Goal: Task Accomplishment & Management: Use online tool/utility

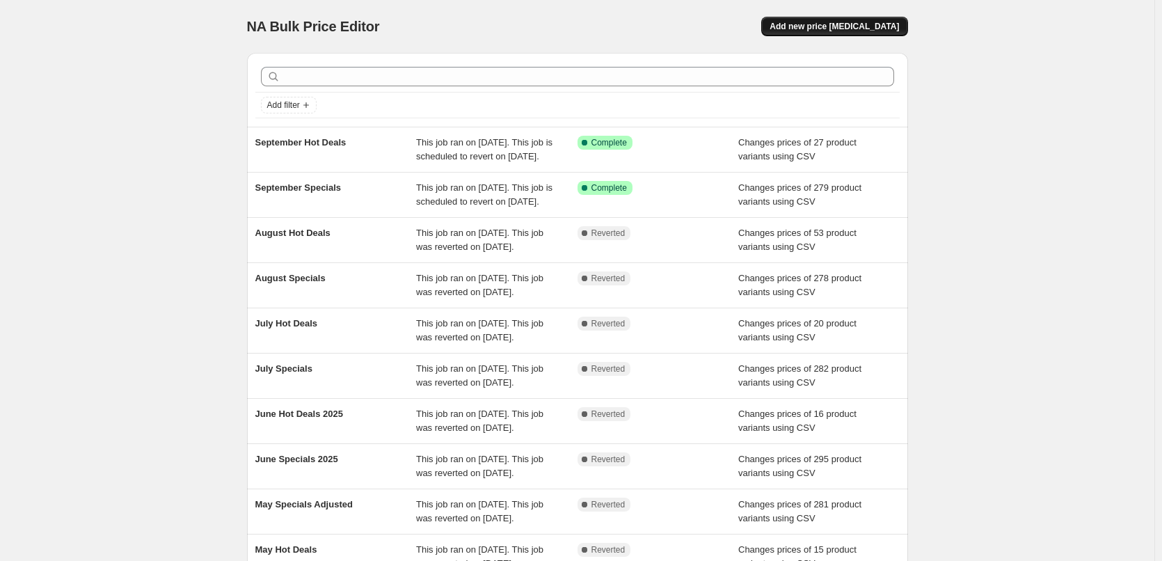
click at [838, 23] on span "Add new price [MEDICAL_DATA]" at bounding box center [833, 26] width 129 height 11
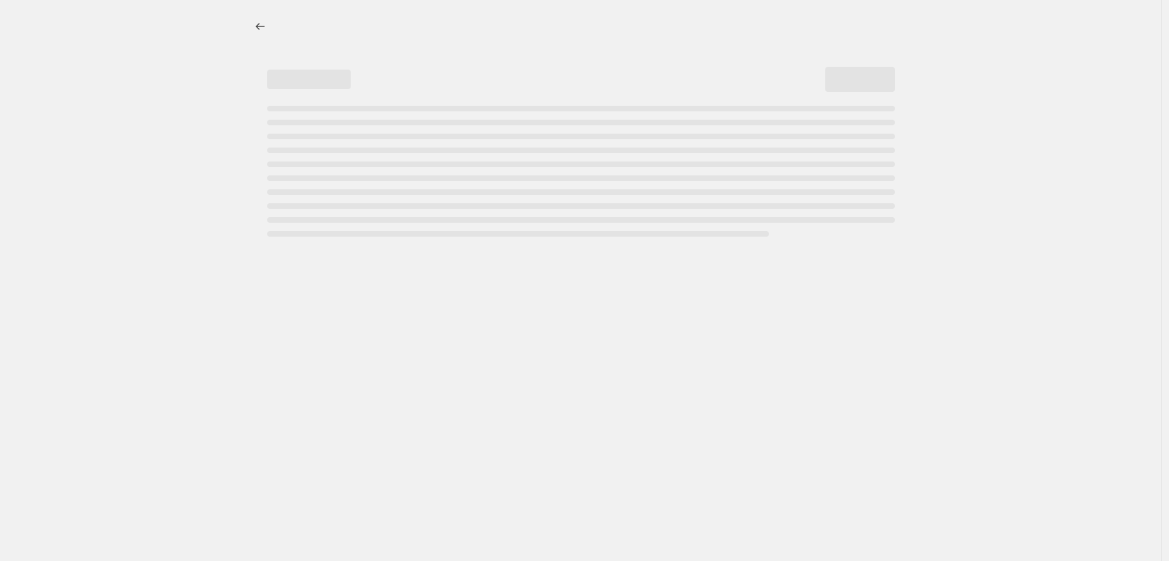
select select "percentage"
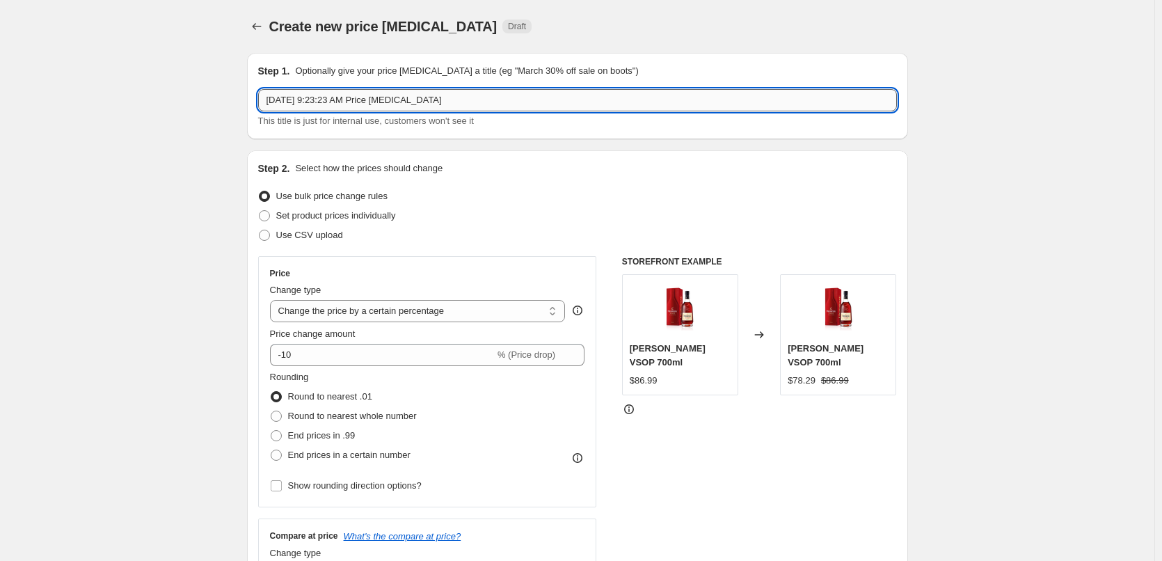
click at [461, 100] on input "[DATE] 9:23:23 AM Price [MEDICAL_DATA]" at bounding box center [577, 100] width 639 height 22
type input "October Specials"
click at [317, 232] on span "Use CSV upload" at bounding box center [309, 235] width 67 height 10
click at [260, 230] on input "Use CSV upload" at bounding box center [259, 230] width 1 height 1
radio input "true"
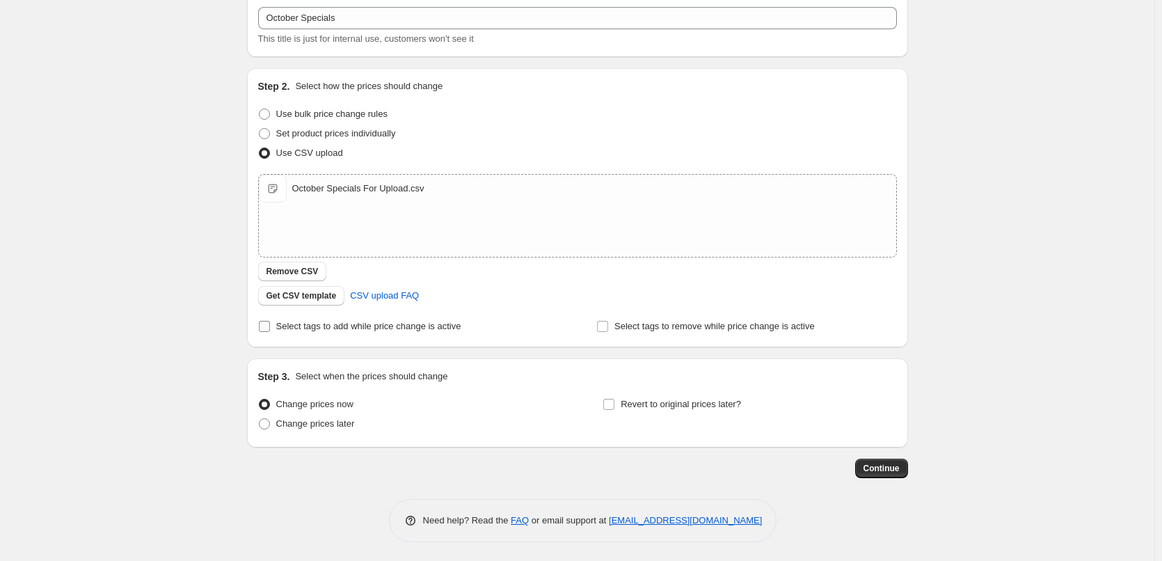
scroll to position [84, 0]
click at [276, 418] on label "Change prices later" at bounding box center [306, 421] width 97 height 19
click at [260, 417] on input "Change prices later" at bounding box center [259, 416] width 1 height 1
radio input "true"
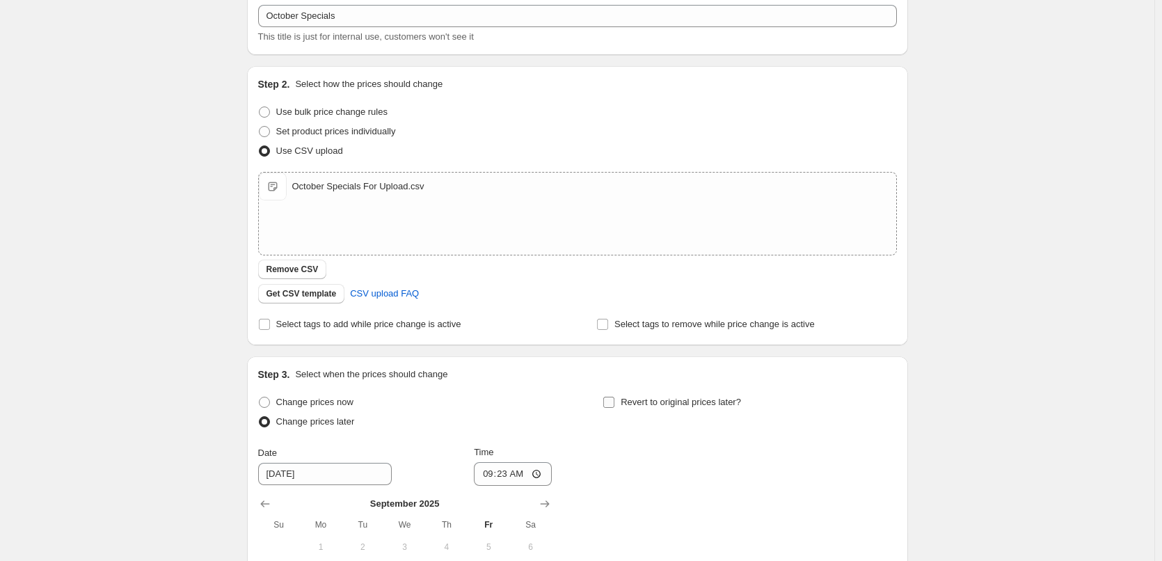
click at [671, 398] on span "Revert to original prices later?" at bounding box center [681, 402] width 120 height 10
click at [614, 398] on input "Revert to original prices later?" at bounding box center [608, 402] width 11 height 11
checkbox input "true"
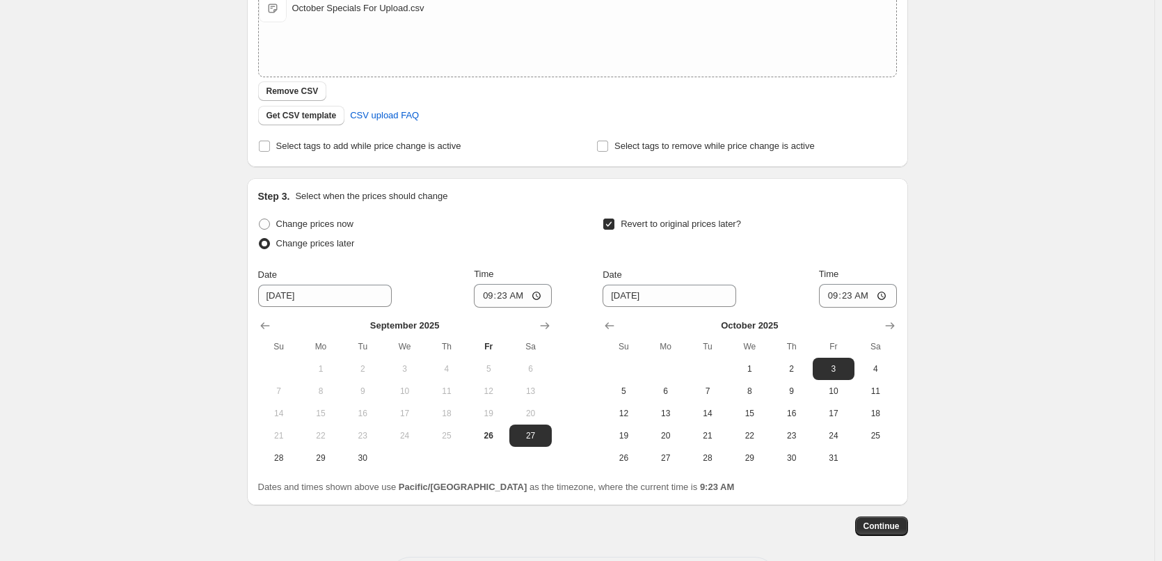
scroll to position [322, 0]
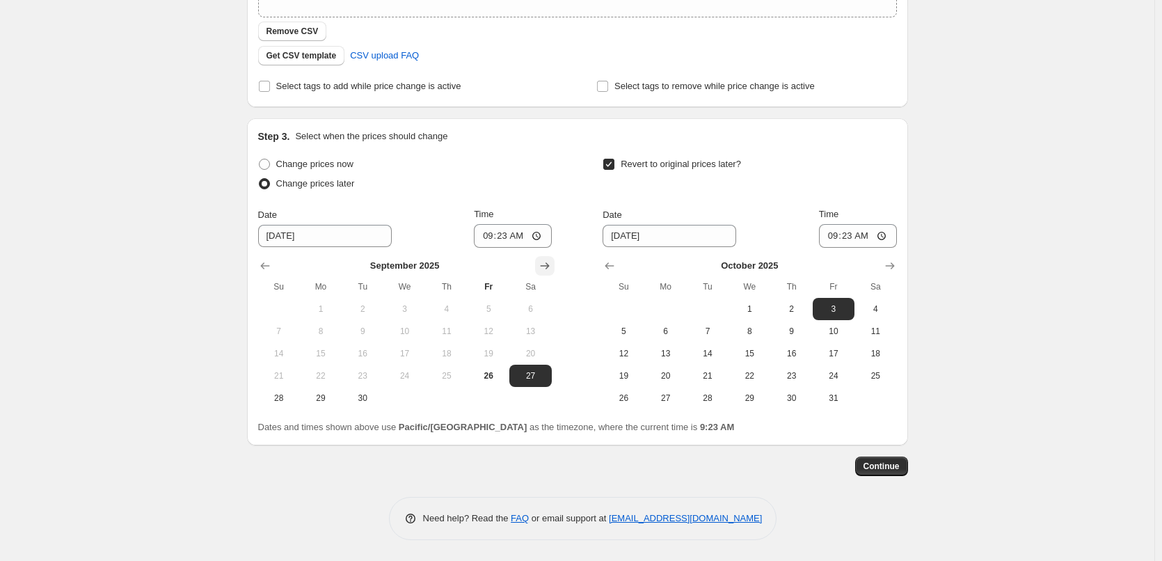
click at [543, 261] on icon "Show next month, October 2025" at bounding box center [545, 266] width 14 height 14
click at [400, 305] on span "1" at bounding box center [404, 308] width 31 height 11
type input "10/1/2025"
click at [487, 239] on input "09:23" at bounding box center [513, 236] width 78 height 24
type input "00:15"
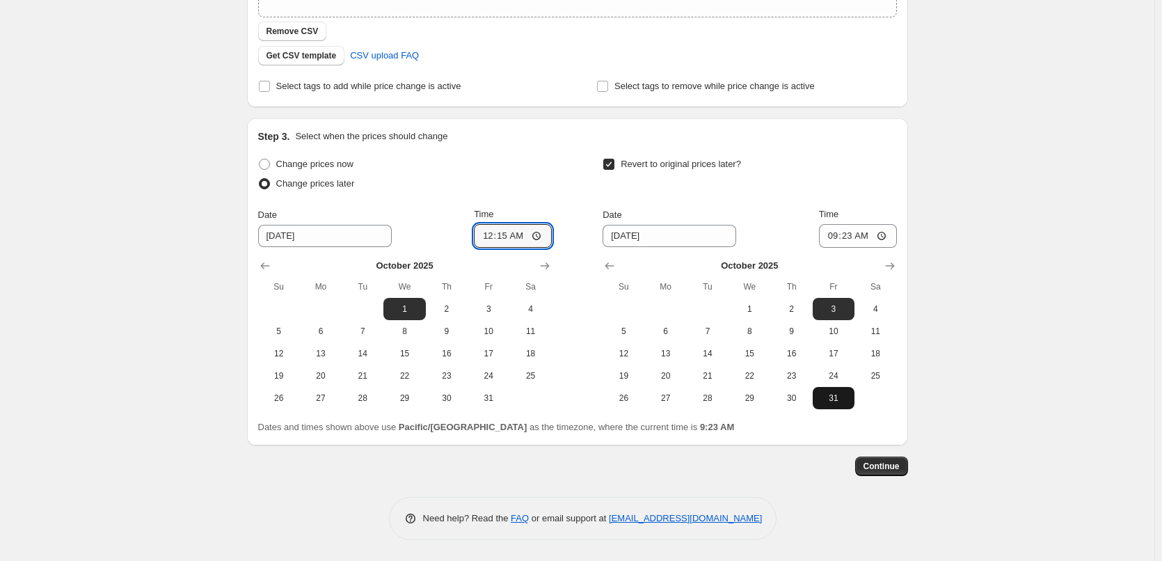
click at [832, 394] on span "31" at bounding box center [833, 397] width 31 height 11
type input "10/31/2025"
click at [834, 238] on input "09:23" at bounding box center [858, 236] width 78 height 24
type input "23:45"
click at [904, 465] on button "Continue" at bounding box center [881, 465] width 53 height 19
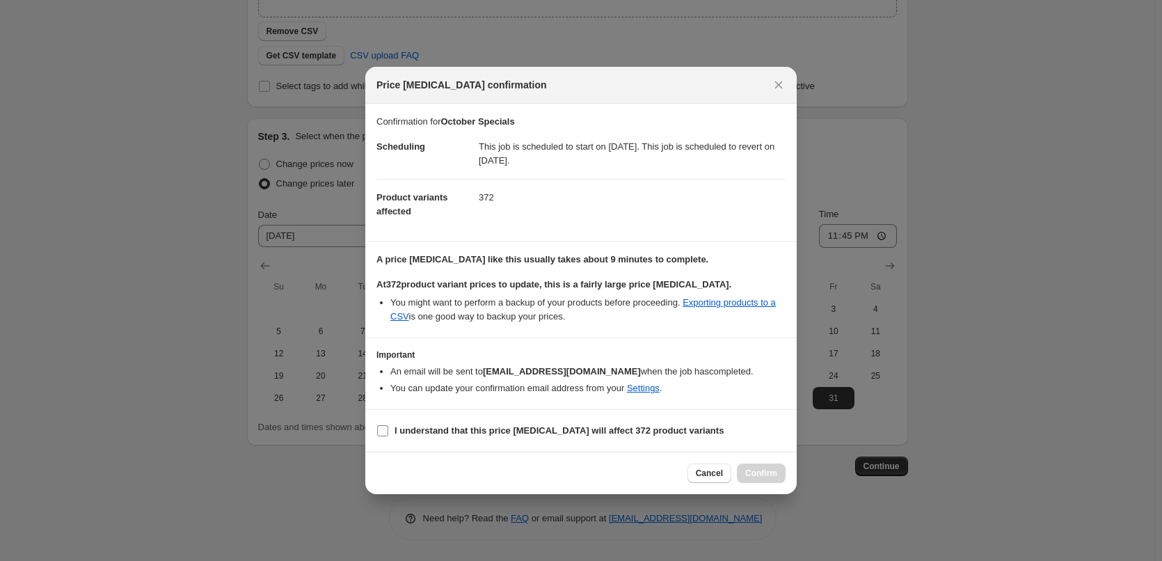
click at [447, 424] on span "I understand that this price change job will affect 372 product variants" at bounding box center [558, 431] width 329 height 14
click at [388, 425] on input "I understand that this price change job will affect 372 product variants" at bounding box center [382, 430] width 11 height 11
checkbox input "true"
click at [758, 471] on span "Confirm" at bounding box center [761, 473] width 32 height 11
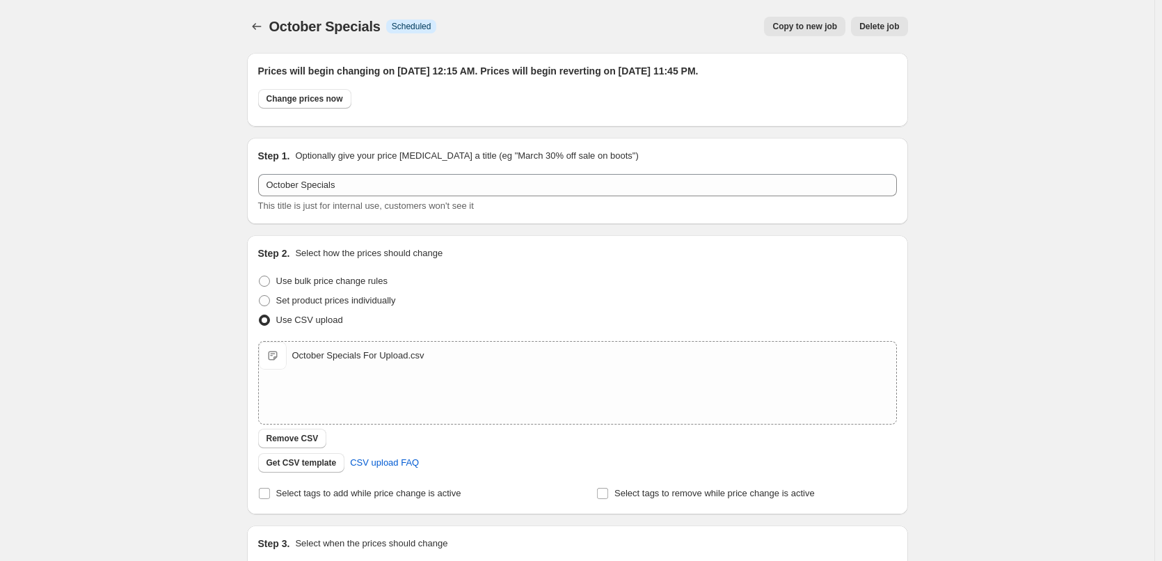
scroll to position [322, 0]
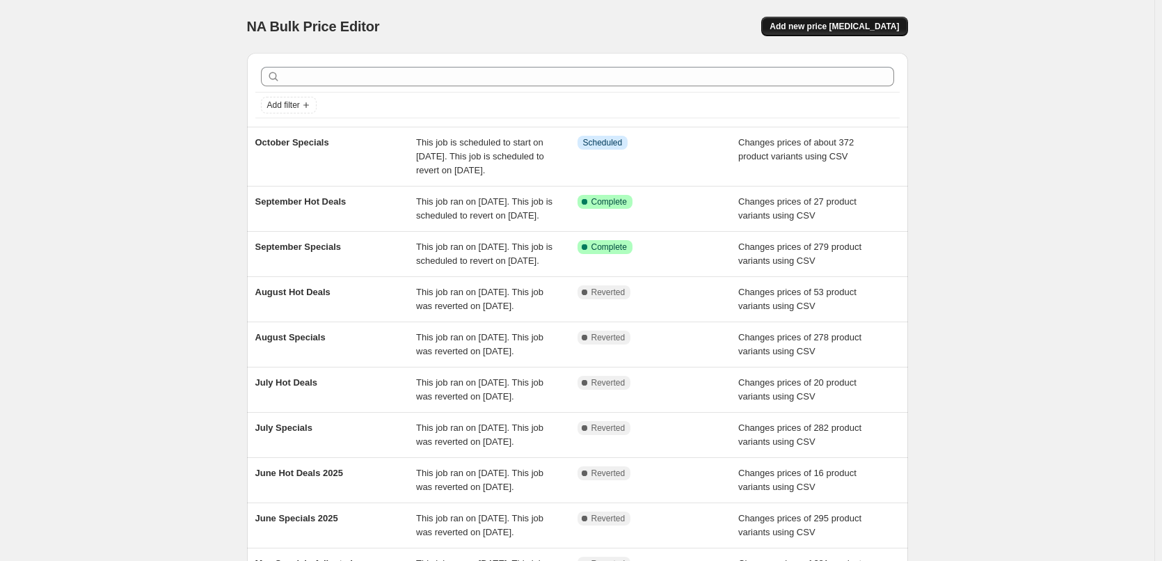
click at [833, 27] on span "Add new price change job" at bounding box center [833, 26] width 129 height 11
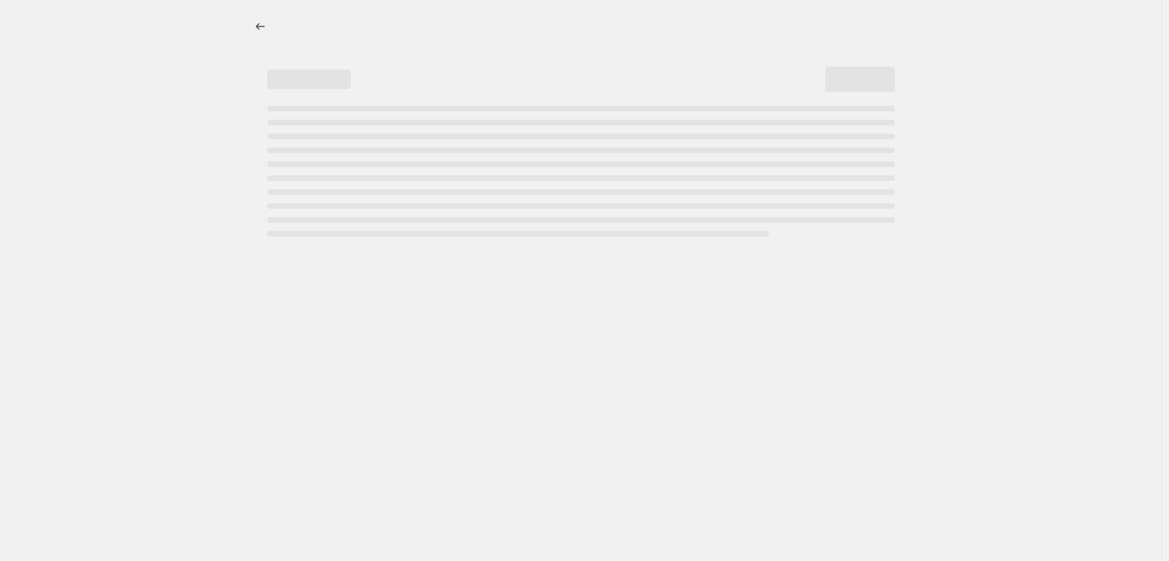
select select "percentage"
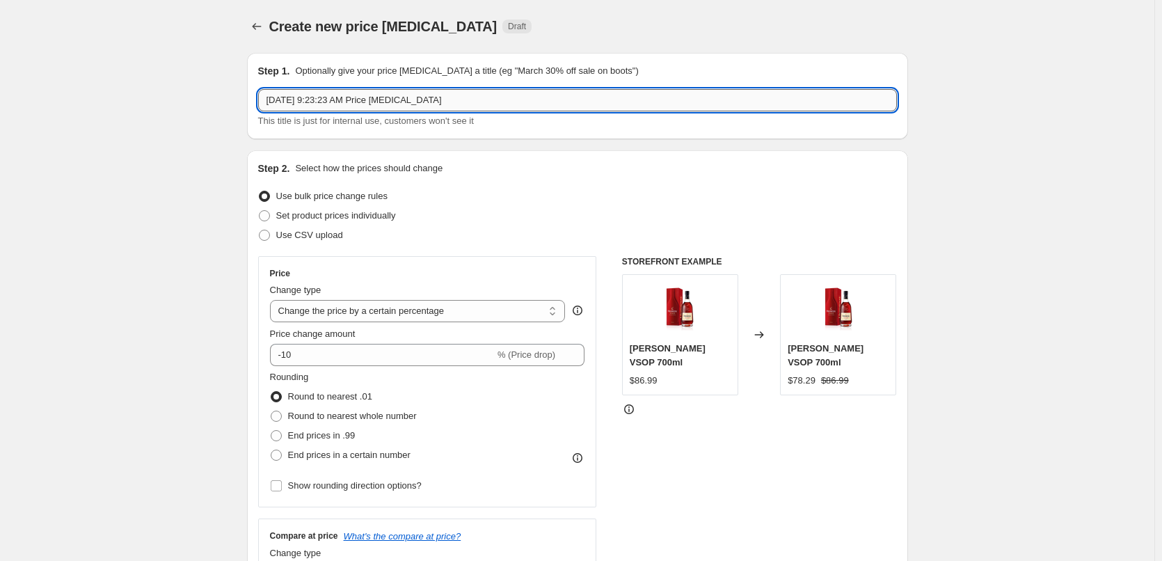
click at [481, 103] on input "Sep 26, 2025, 9:23:23 AM Price change job" at bounding box center [577, 100] width 639 height 22
type input "October Hot Deals"
click at [336, 230] on span "Use CSV upload" at bounding box center [309, 235] width 67 height 10
click at [260, 230] on input "Use CSV upload" at bounding box center [259, 230] width 1 height 1
radio input "true"
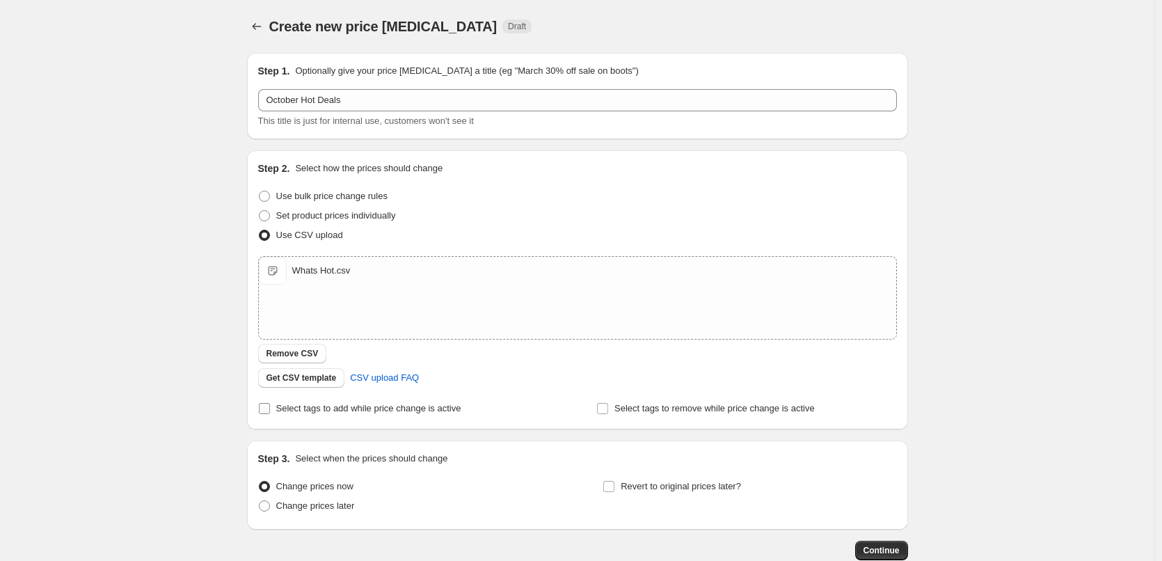
click at [389, 415] on span "Select tags to add while price change is active" at bounding box center [368, 408] width 185 height 14
click at [270, 414] on input "Select tags to add while price change is active" at bounding box center [264, 408] width 11 height 11
checkbox input "true"
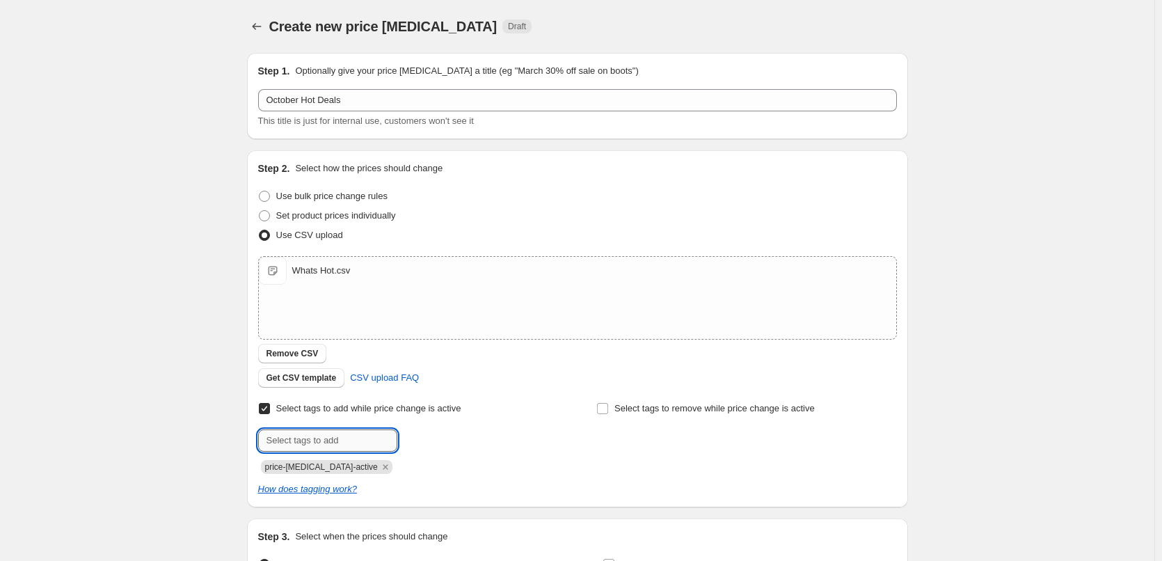
click at [358, 431] on input "text" at bounding box center [327, 440] width 139 height 22
type input "hot-deals"
click at [442, 444] on span "Add hot-deals" at bounding box center [437, 438] width 56 height 11
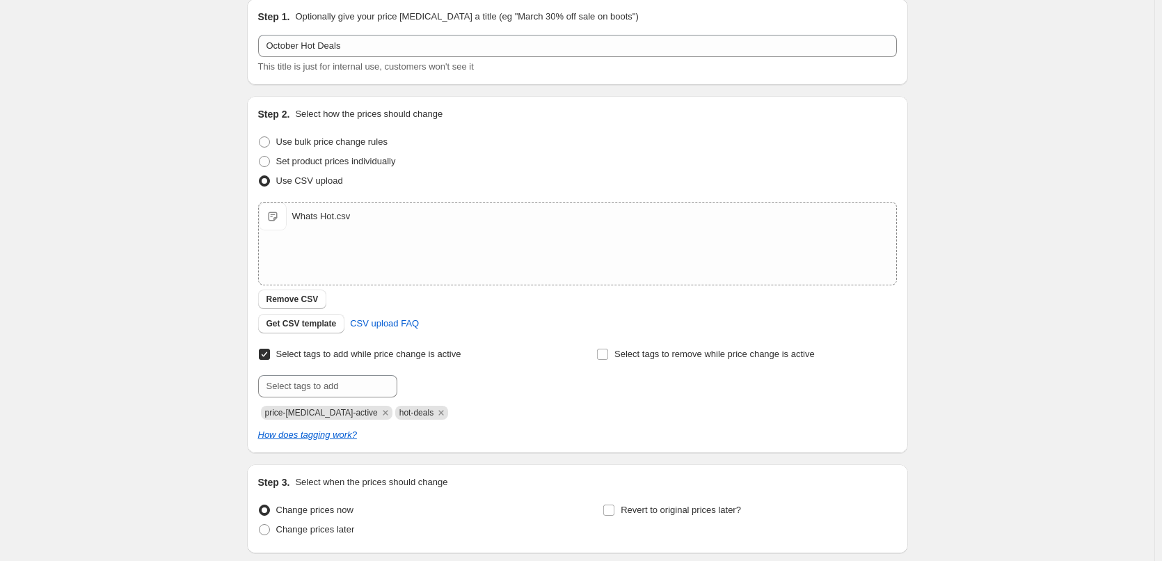
scroll to position [162, 0]
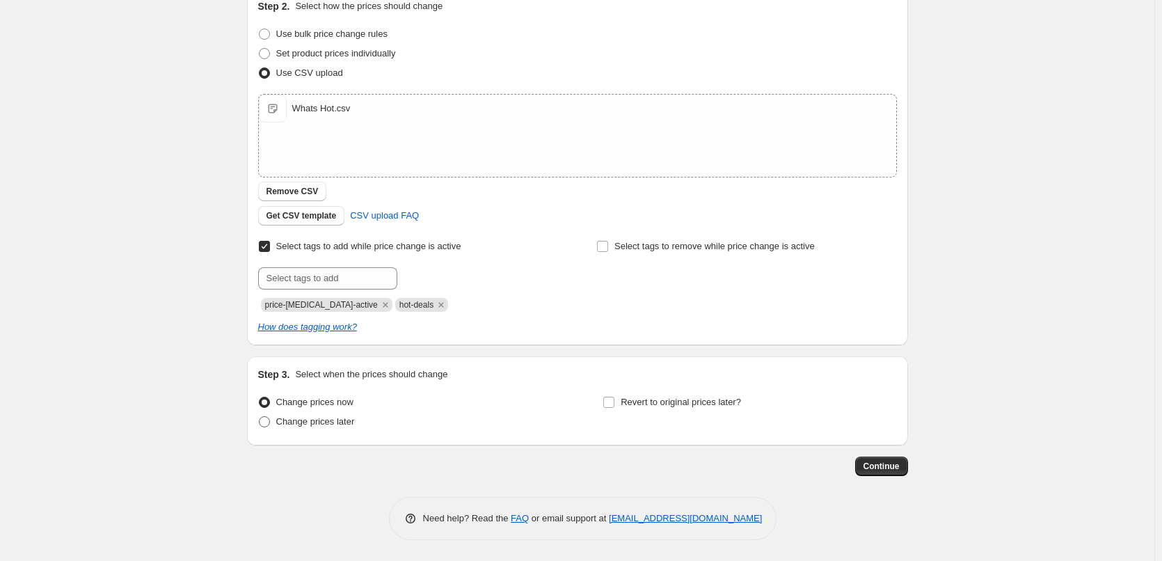
click at [346, 421] on span "Change prices later" at bounding box center [315, 421] width 79 height 10
click at [260, 417] on input "Change prices later" at bounding box center [259, 416] width 1 height 1
radio input "true"
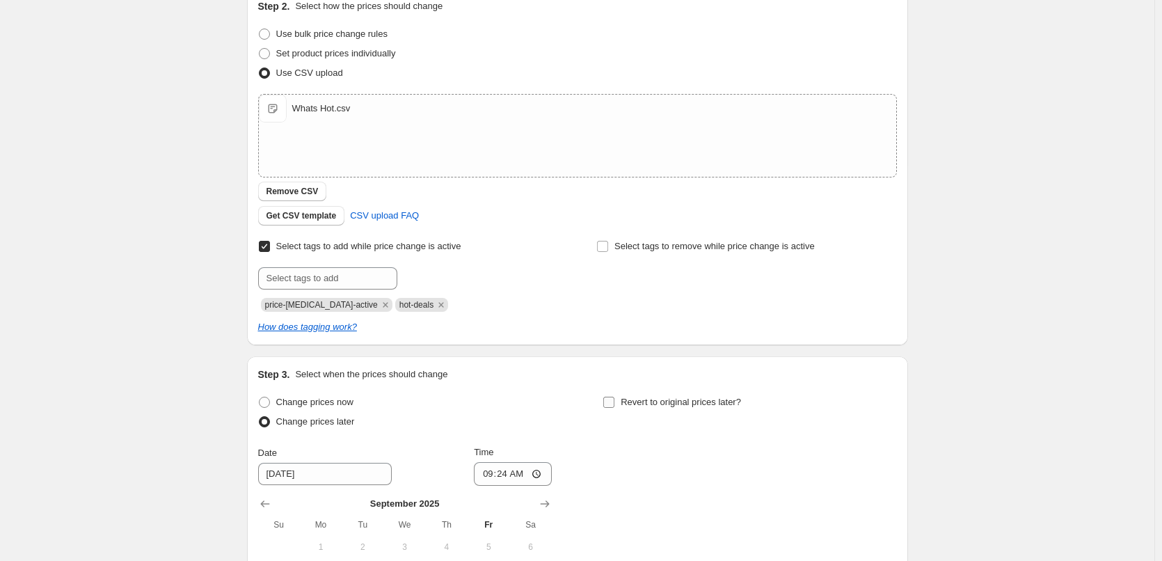
click at [676, 406] on span "Revert to original prices later?" at bounding box center [681, 402] width 120 height 10
click at [614, 406] on input "Revert to original prices later?" at bounding box center [608, 402] width 11 height 11
checkbox input "true"
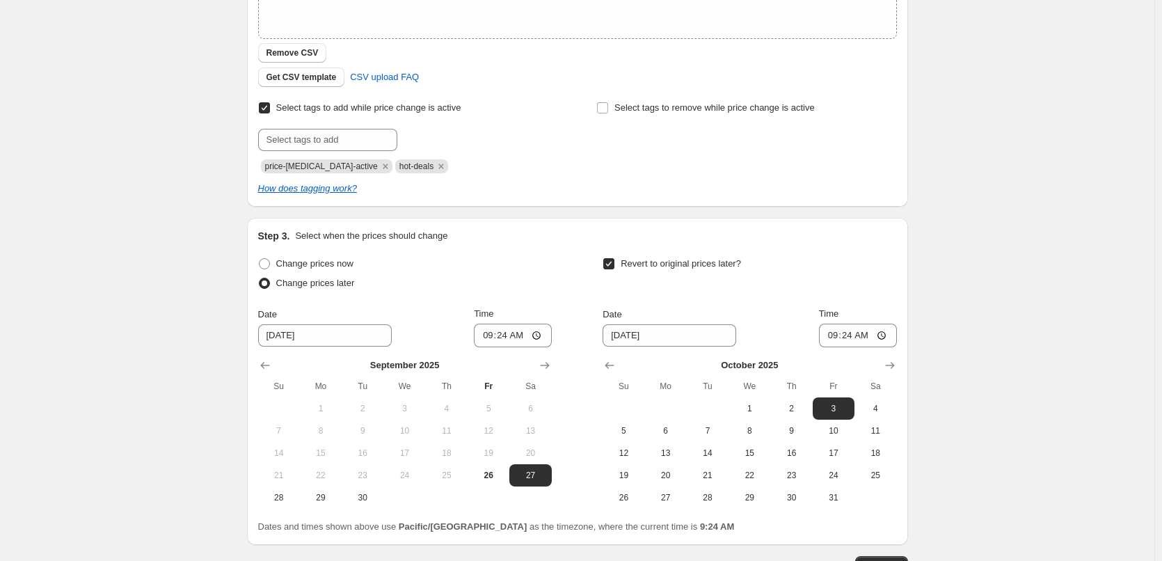
scroll to position [400, 0]
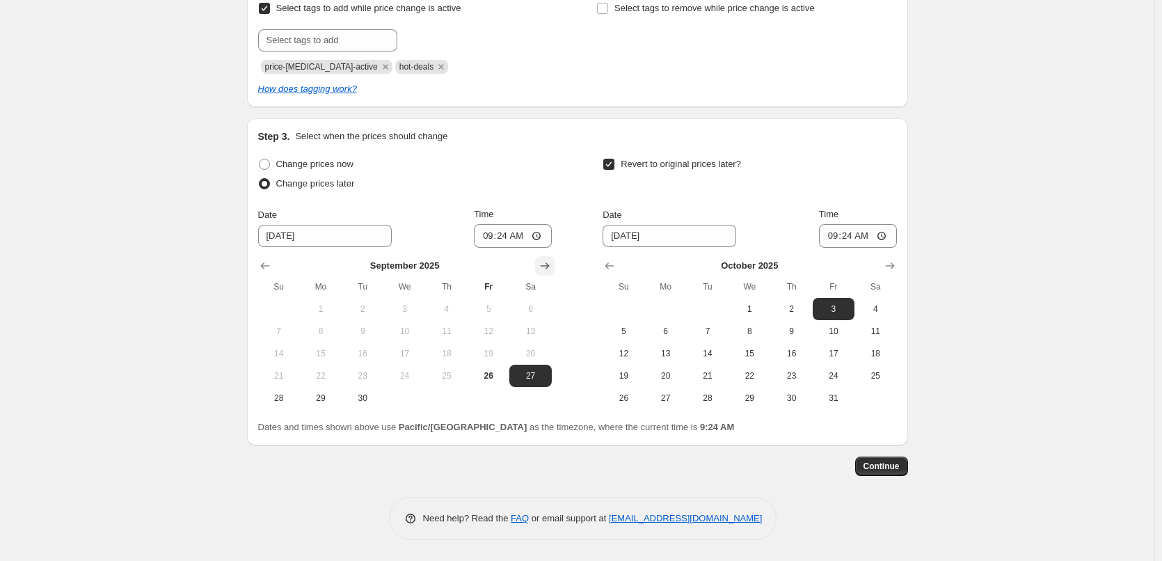
click at [549, 266] on icon "Show next month, October 2025" at bounding box center [544, 265] width 9 height 7
click at [415, 303] on span "1" at bounding box center [404, 308] width 31 height 11
type input "10/1/2025"
click at [480, 239] on input "09:24" at bounding box center [513, 236] width 78 height 24
type input "00:15"
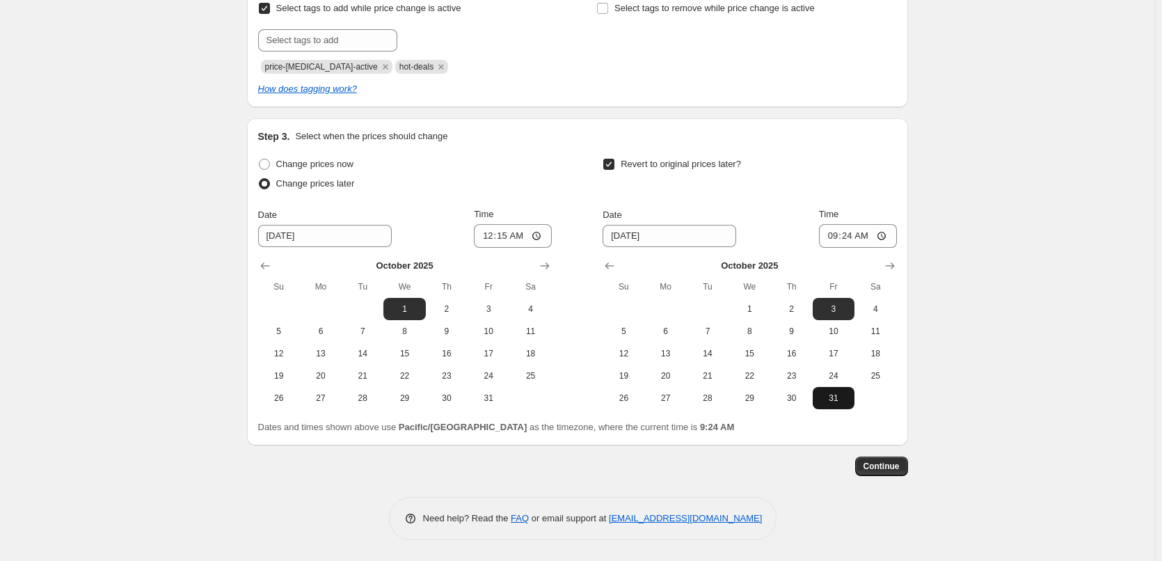
click at [840, 397] on span "31" at bounding box center [833, 397] width 31 height 11
type input "10/31/2025"
click at [838, 238] on input "09:24" at bounding box center [858, 236] width 78 height 24
type input "23:45"
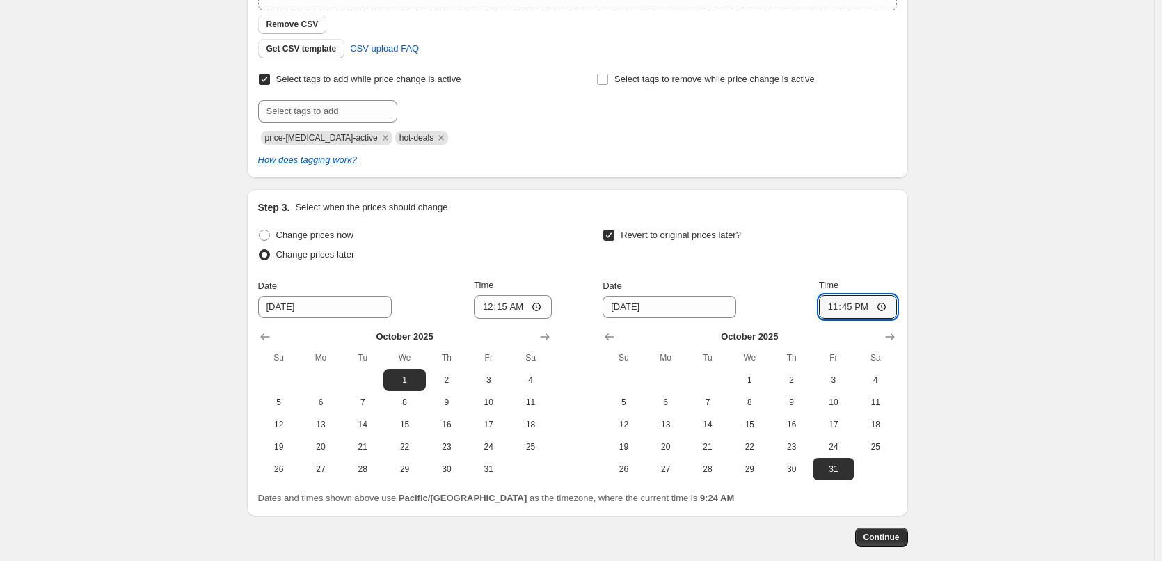
scroll to position [348, 0]
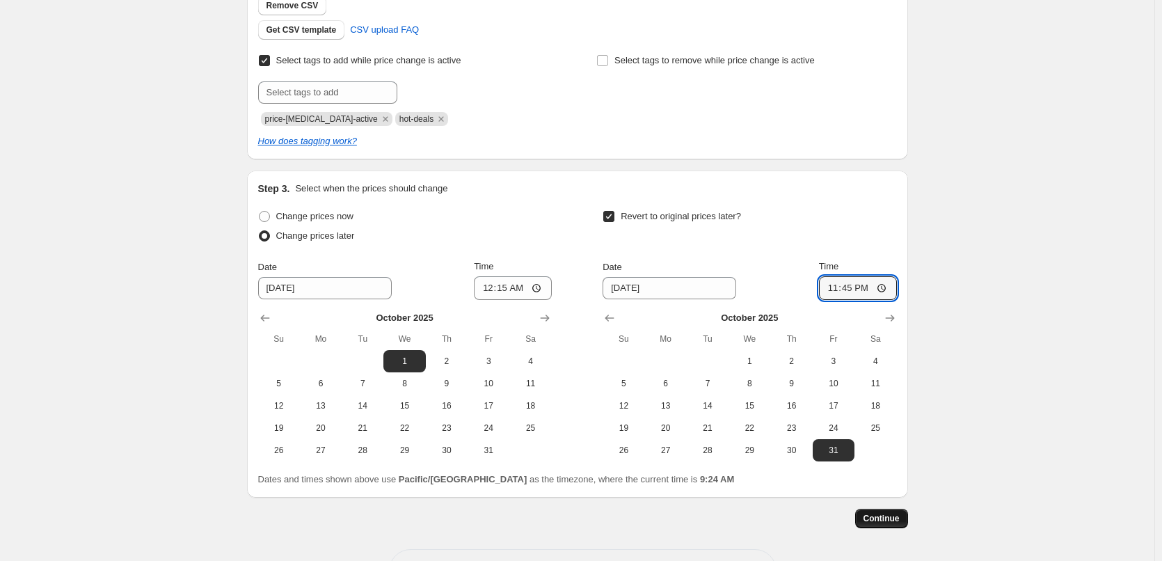
click at [899, 516] on span "Continue" at bounding box center [881, 518] width 36 height 11
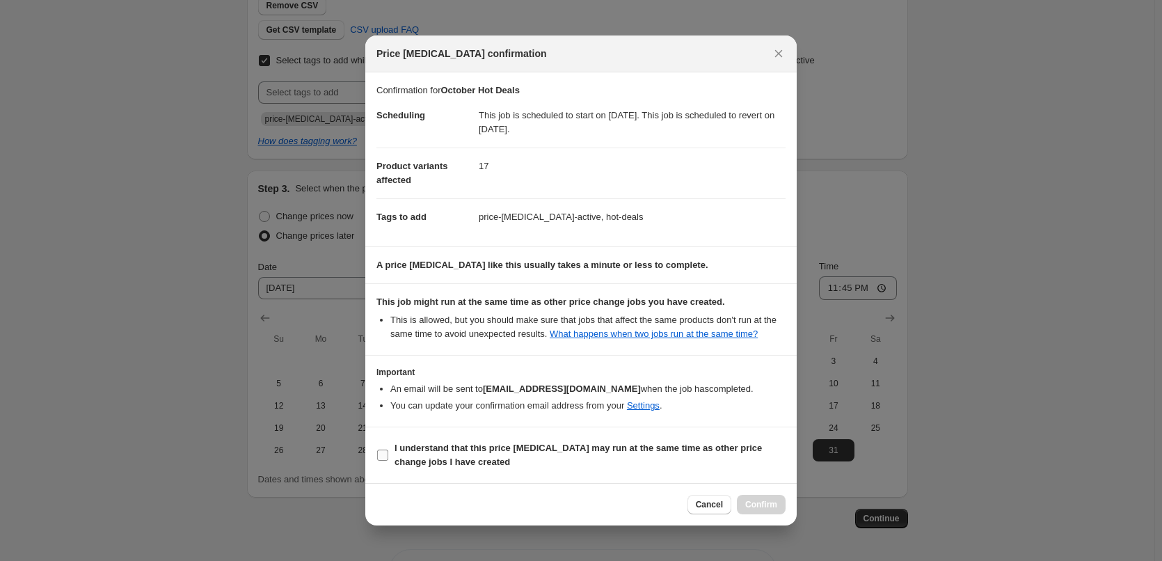
click at [496, 469] on span "I understand that this price change job may run at the same time as other price…" at bounding box center [589, 455] width 391 height 28
click at [388, 461] on input "I understand that this price change job may run at the same time as other price…" at bounding box center [382, 454] width 11 height 11
checkbox input "true"
click at [758, 510] on span "Confirm" at bounding box center [761, 504] width 32 height 11
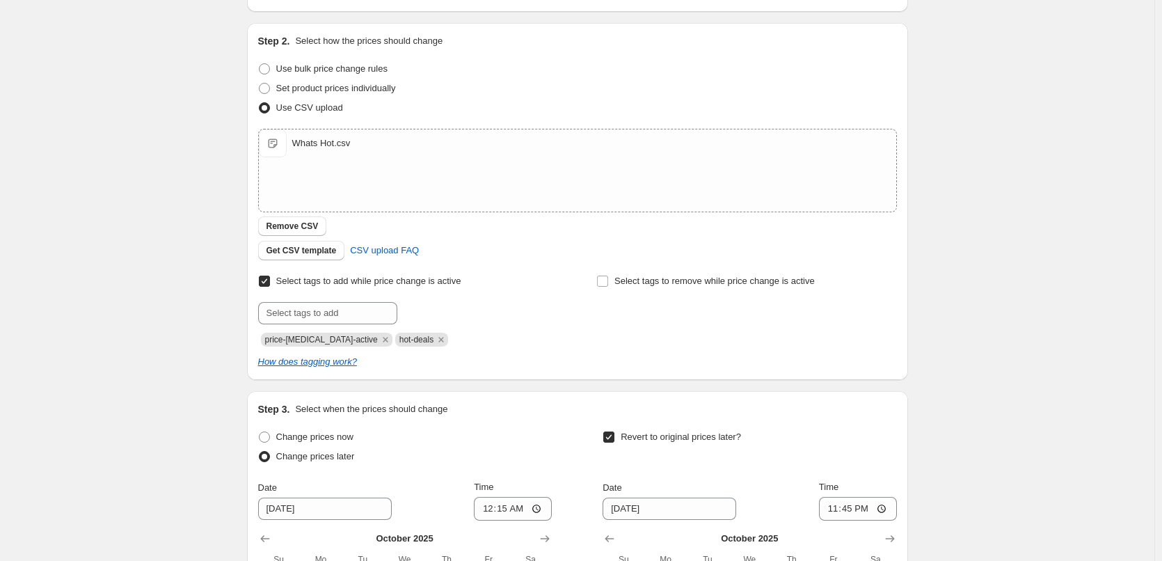
scroll to position [209, 0]
